Goal: Find specific page/section: Find specific page/section

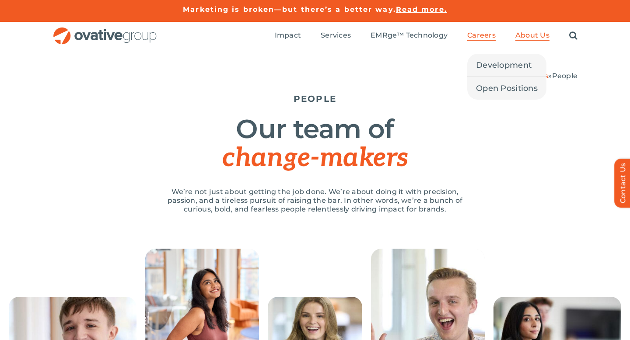
click at [480, 34] on span "Careers" at bounding box center [481, 35] width 28 height 9
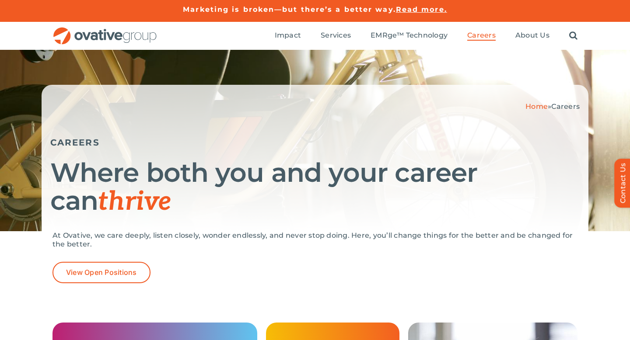
click at [112, 259] on div "At Ovative, we care deeply, listen closely, wonder endlessly, and never stop do…" at bounding box center [314, 246] width 525 height 31
click at [114, 266] on link "View Open Positions" at bounding box center [101, 272] width 98 height 21
